Goal: Check status: Check status

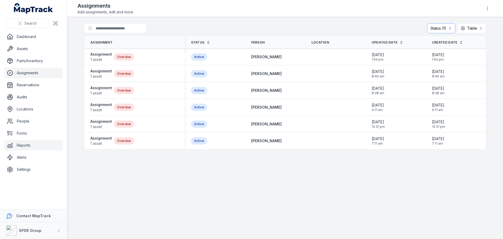
click at [19, 146] on link "Reports" at bounding box center [33, 145] width 58 height 10
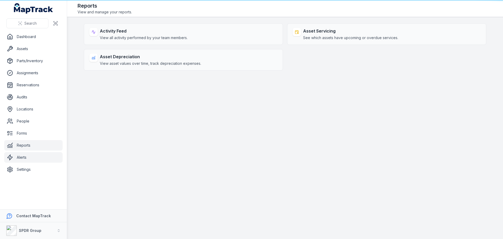
click at [19, 158] on link "Alerts" at bounding box center [33, 157] width 58 height 10
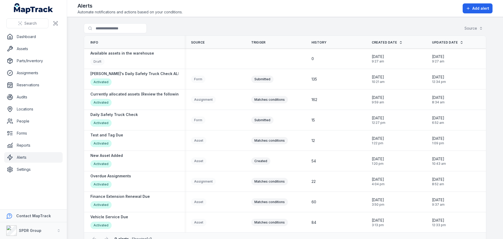
scroll to position [12, 0]
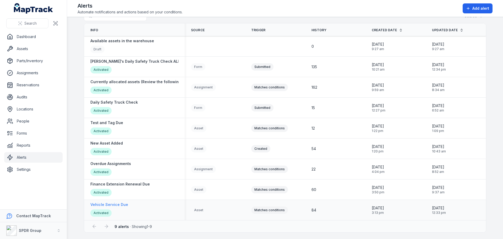
click at [115, 205] on strong "Vehicle Service Due" at bounding box center [109, 204] width 38 height 5
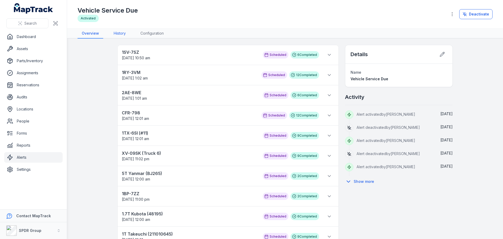
click at [121, 35] on link "History" at bounding box center [119, 34] width 20 height 10
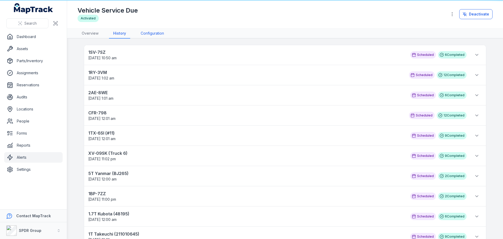
click at [151, 33] on link "Configuration" at bounding box center [152, 34] width 32 height 10
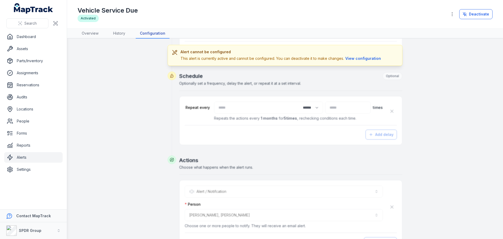
scroll to position [201, 0]
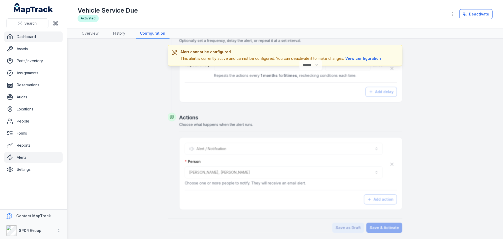
click at [18, 35] on link "Dashboard" at bounding box center [33, 36] width 58 height 10
